Goal: Task Accomplishment & Management: Manage account settings

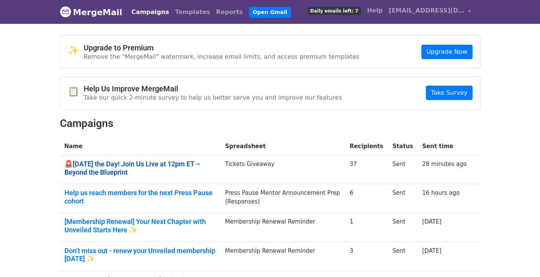
click at [90, 166] on link "🚨Today’s the Day! Join Us Live at 12pm ET – Beyond the Blueprint" at bounding box center [140, 168] width 152 height 16
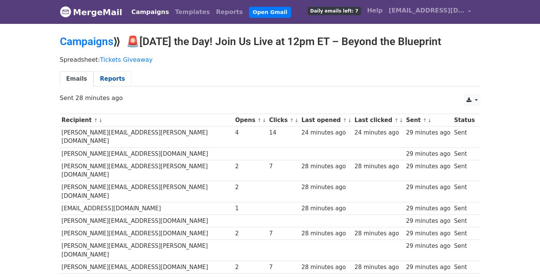
click at [109, 74] on link "Reports" at bounding box center [113, 79] width 38 height 16
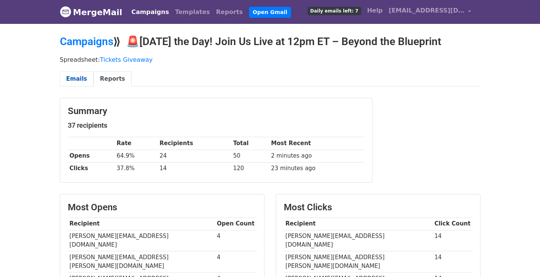
click at [66, 81] on link "Emails" at bounding box center [77, 79] width 34 height 16
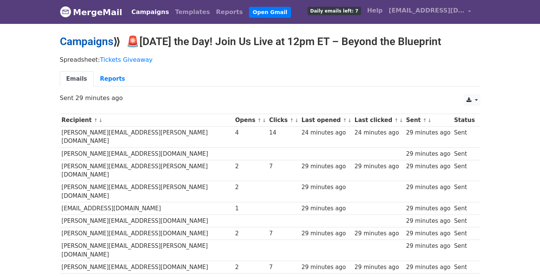
click at [91, 44] on link "Campaigns" at bounding box center [86, 41] width 53 height 13
